Goal: Information Seeking & Learning: Learn about a topic

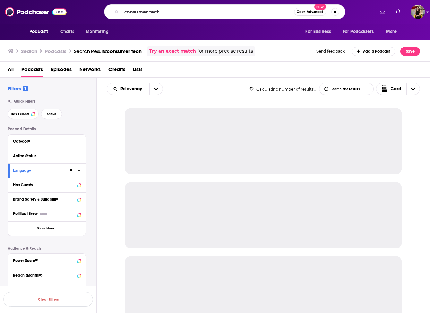
click at [227, 8] on input "consumer tech" at bounding box center [208, 12] width 172 height 10
type input "Life Beyond The Mic with [PERSON_NAME] and [PERSON_NAME]"
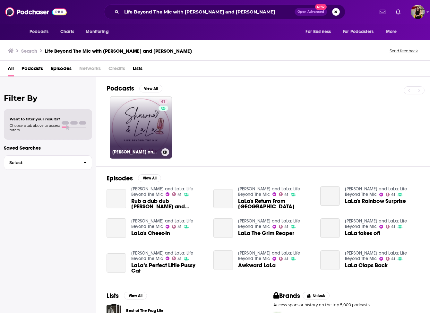
click at [128, 137] on link "41 [PERSON_NAME] and LaLa: Life Beyond The Mic" at bounding box center [141, 127] width 62 height 62
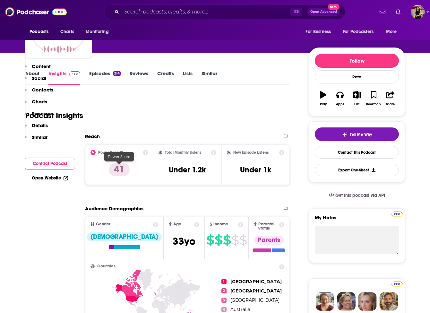
scroll to position [119, 0]
